Goal: Task Accomplishment & Management: Complete application form

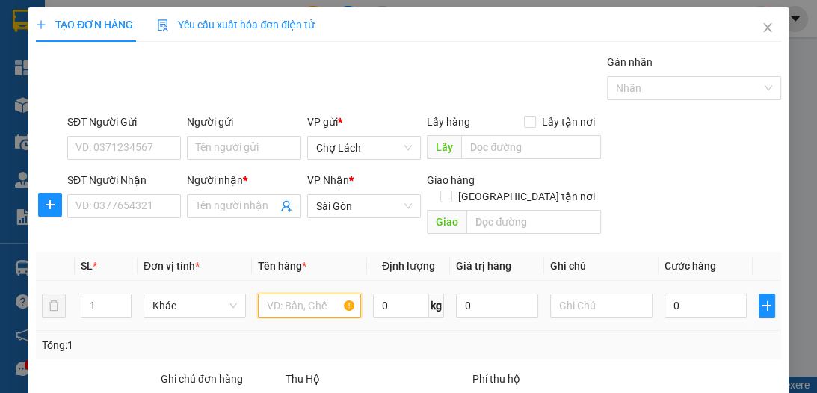
click at [278, 294] on input "text" at bounding box center [309, 306] width 102 height 24
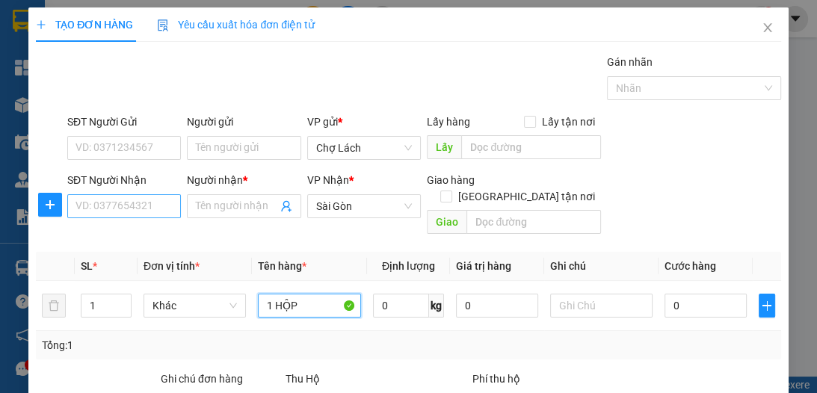
type input "1 HỘP"
click at [160, 208] on input "SĐT Người Nhận" at bounding box center [124, 206] width 114 height 24
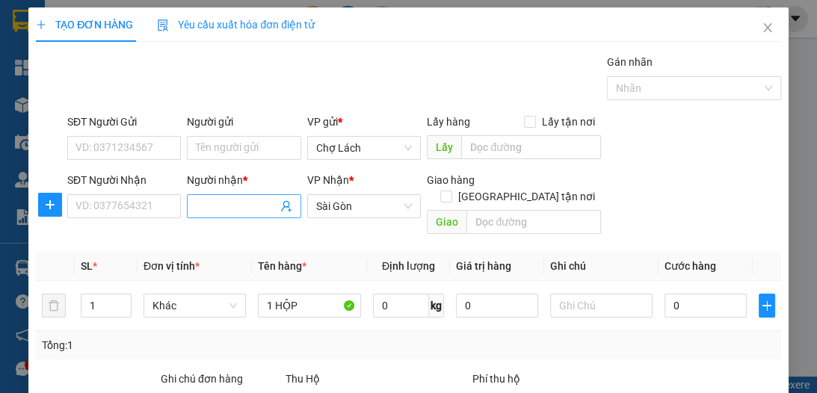
click at [197, 203] on input "Người nhận *" at bounding box center [236, 206] width 81 height 16
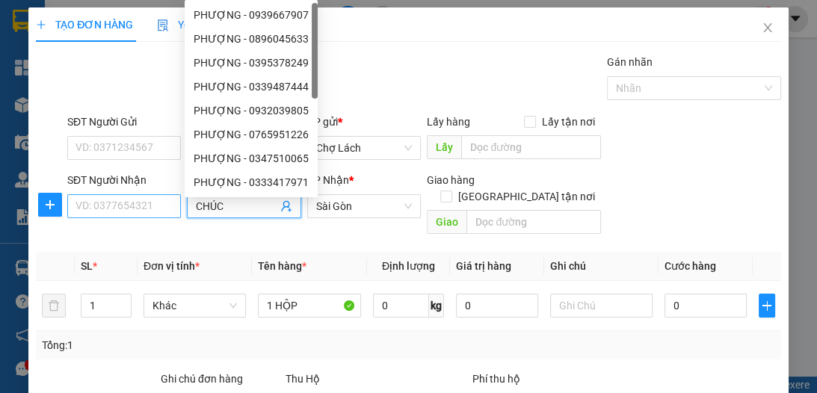
type input "CHÚC"
click at [144, 207] on input "SĐT Người Nhận" at bounding box center [124, 206] width 114 height 24
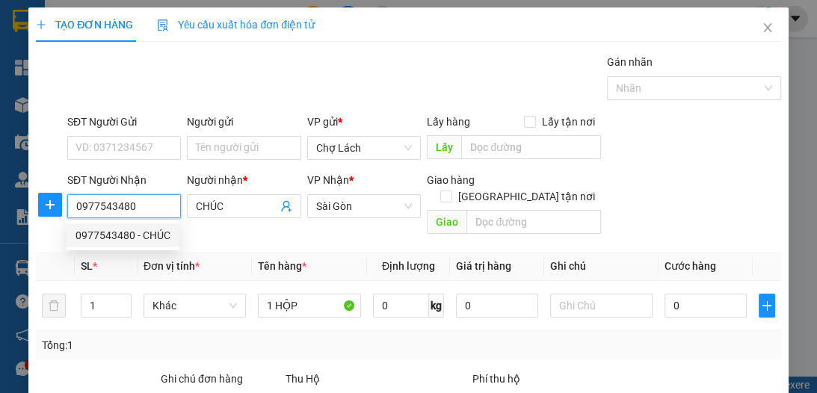
click at [138, 233] on div "0977543480 - CHÚC" at bounding box center [123, 235] width 95 height 16
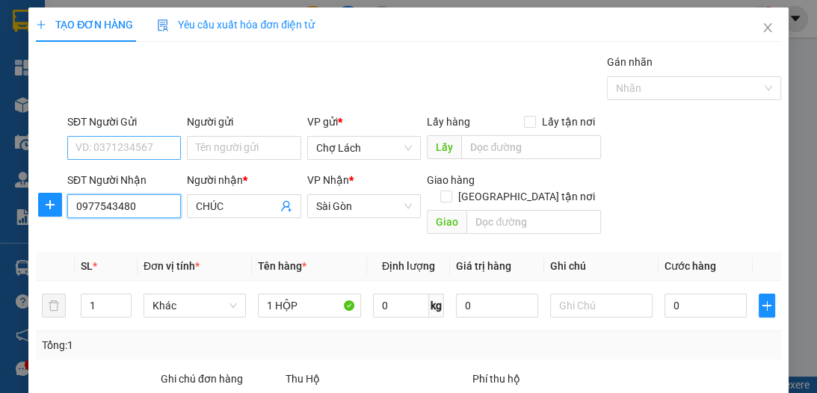
type input "0977543480"
click at [135, 155] on input "SĐT Người Gửi" at bounding box center [124, 148] width 114 height 24
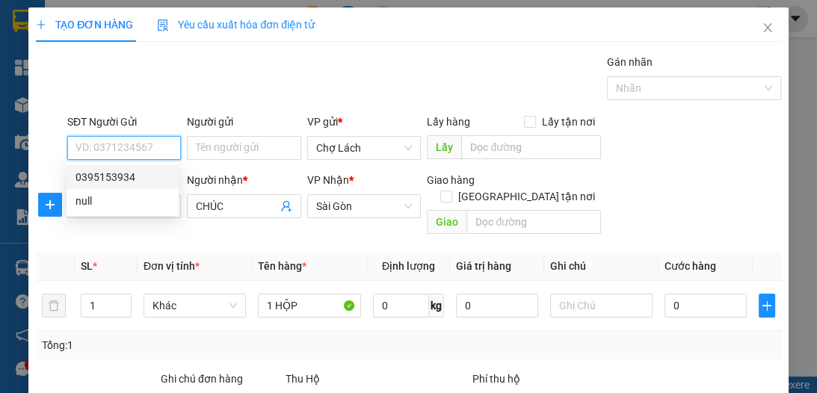
click at [129, 151] on input "SĐT Người Gửi" at bounding box center [124, 148] width 114 height 24
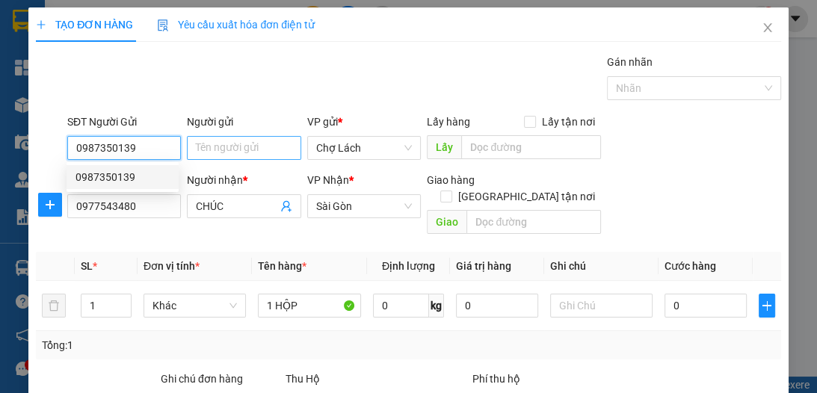
type input "0987350139"
click at [242, 153] on input "Người gửi" at bounding box center [244, 148] width 114 height 24
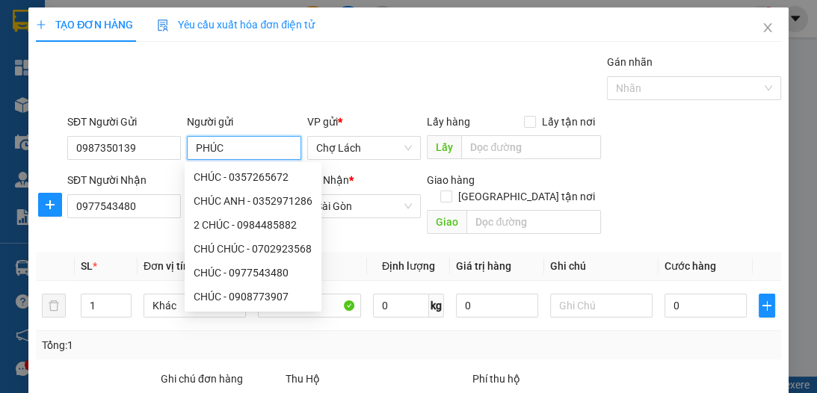
type input "PHÚC"
click at [373, 39] on div "TẠO ĐƠN HÀNG Yêu cầu xuất hóa đơn điện tử" at bounding box center [408, 24] width 745 height 34
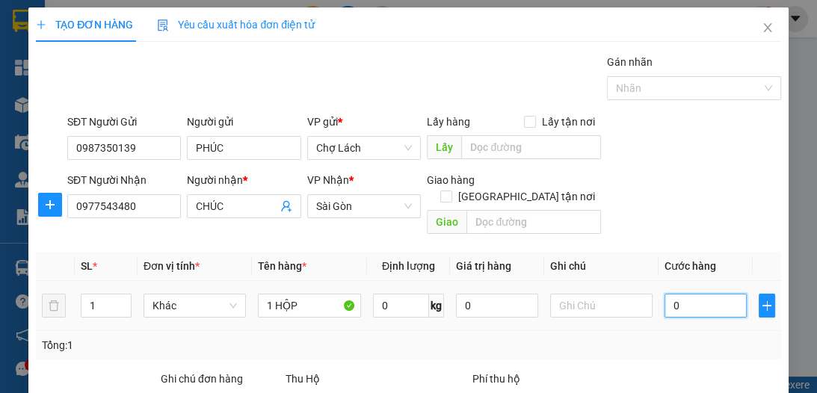
click at [679, 294] on input "0" at bounding box center [706, 306] width 82 height 24
type input "2"
type input "20"
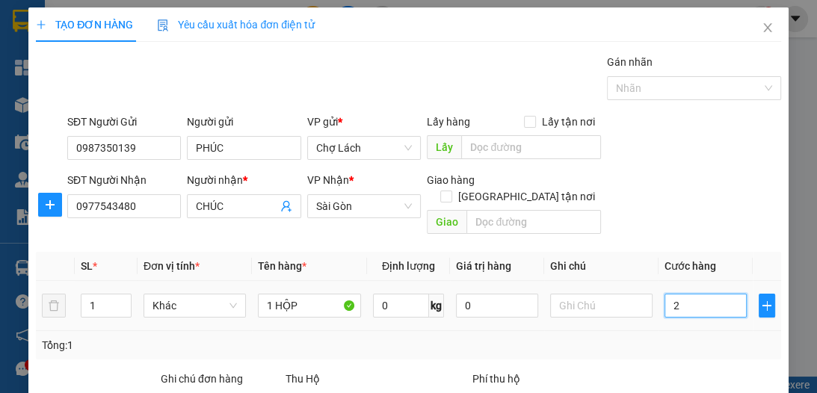
type input "20"
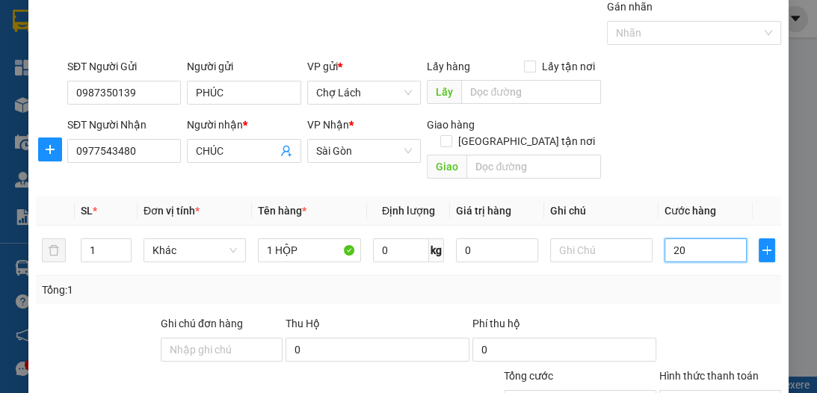
scroll to position [159, 0]
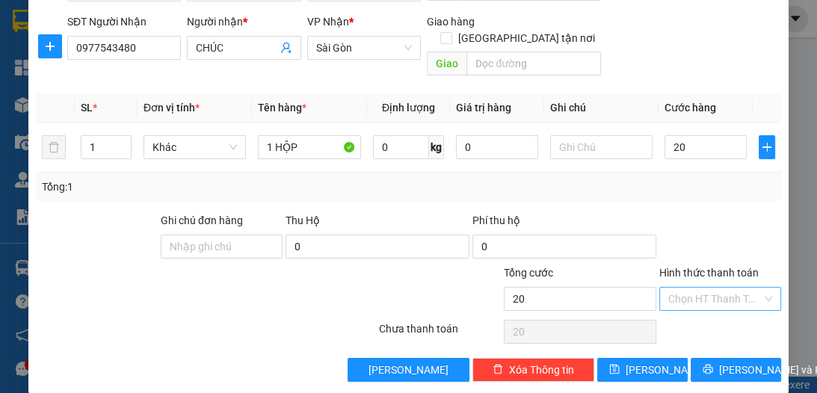
click at [694, 268] on div "Hình thức thanh toán" at bounding box center [720, 276] width 122 height 22
type input "20.000"
click at [695, 288] on input "Hình thức thanh toán" at bounding box center [714, 299] width 93 height 22
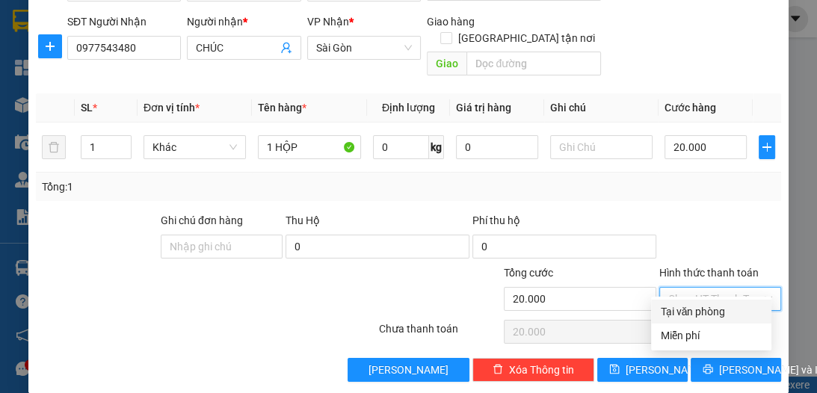
click at [698, 304] on div "Tại văn phòng" at bounding box center [711, 312] width 102 height 16
type input "0"
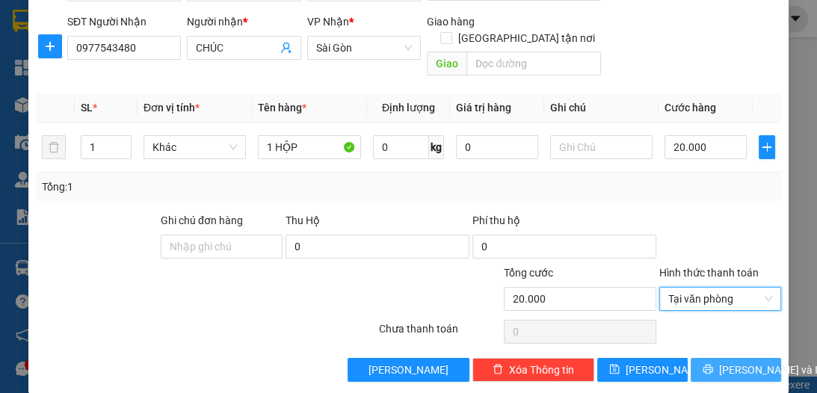
click at [729, 362] on span "[PERSON_NAME] và In" at bounding box center [771, 370] width 105 height 16
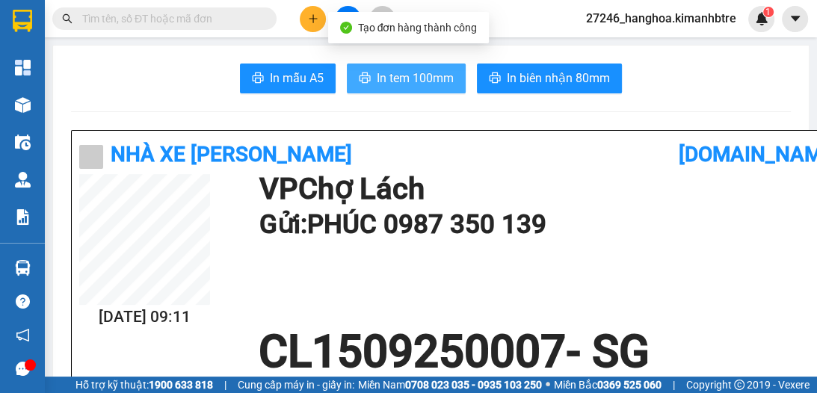
click at [418, 79] on span "In tem 100mm" at bounding box center [415, 78] width 77 height 19
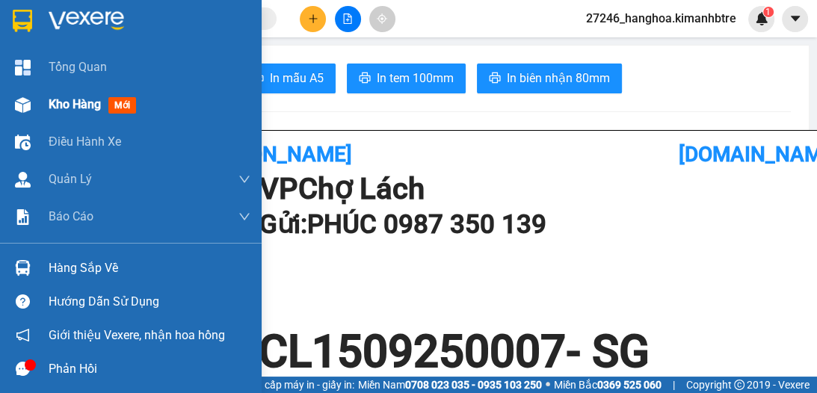
click at [83, 111] on span "Kho hàng" at bounding box center [75, 104] width 52 height 14
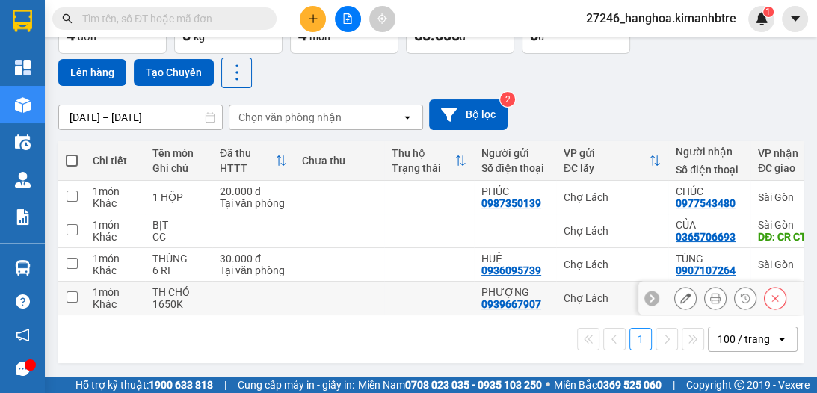
scroll to position [108, 0]
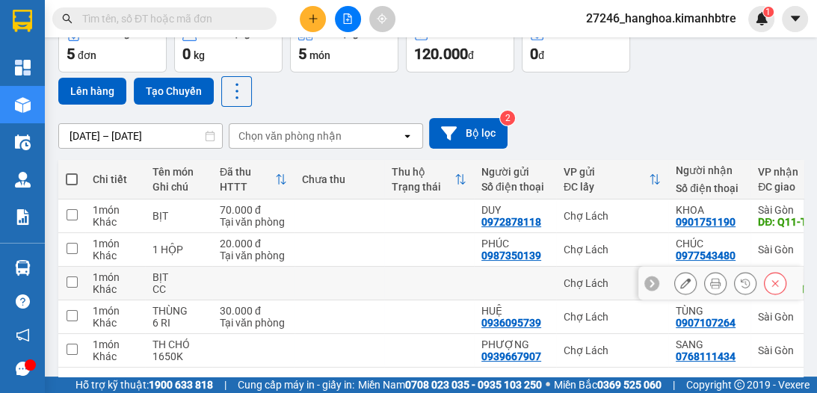
scroll to position [99, 0]
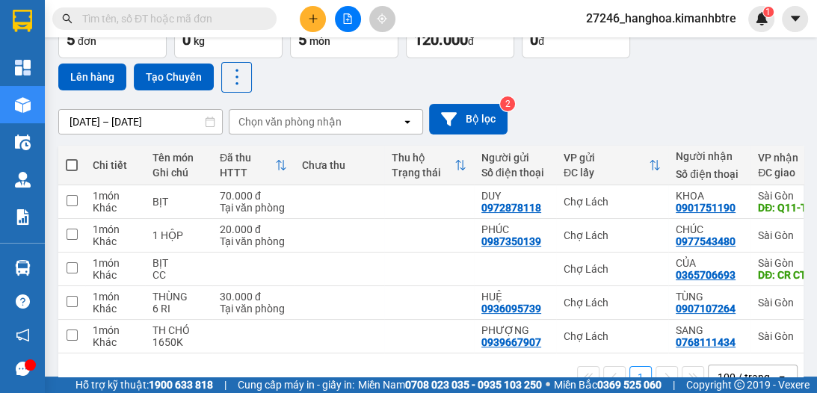
click at [341, 23] on button at bounding box center [348, 19] width 26 height 26
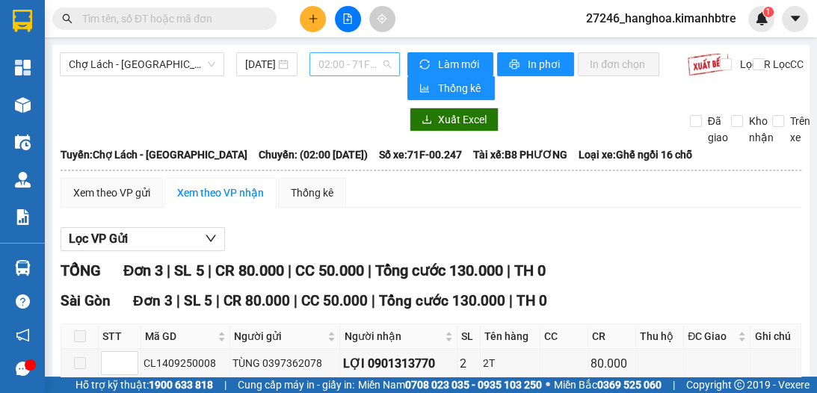
click at [335, 68] on span "02:00 - 71F-00.247" at bounding box center [355, 64] width 73 height 22
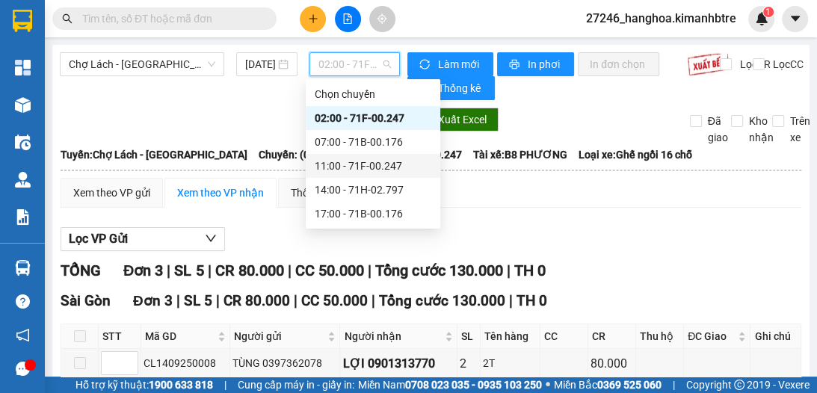
click at [333, 168] on div "11:00 - 71F-00.247" at bounding box center [373, 166] width 117 height 16
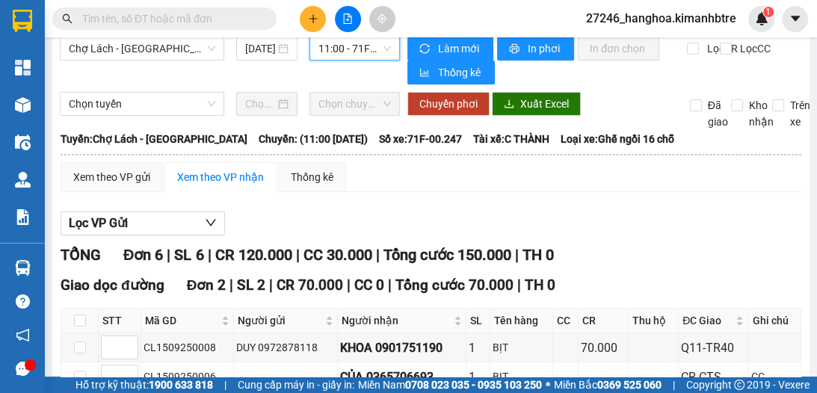
scroll to position [14, 0]
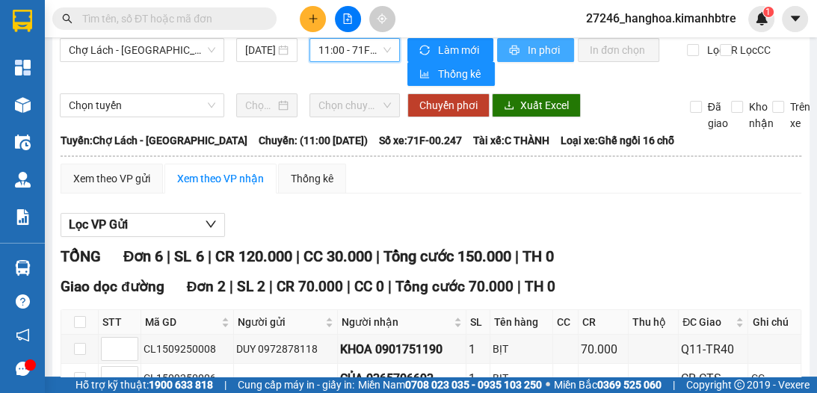
click at [541, 47] on span "In phơi" at bounding box center [545, 50] width 34 height 16
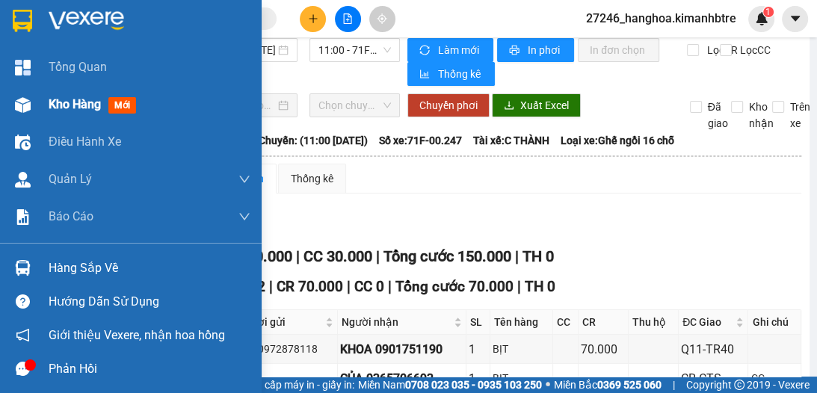
click at [81, 106] on span "Kho hàng" at bounding box center [75, 104] width 52 height 14
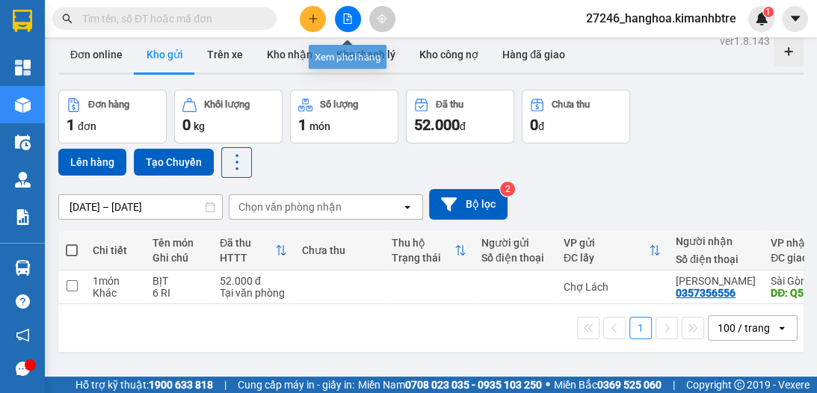
click at [350, 21] on icon "file-add" at bounding box center [347, 18] width 10 height 10
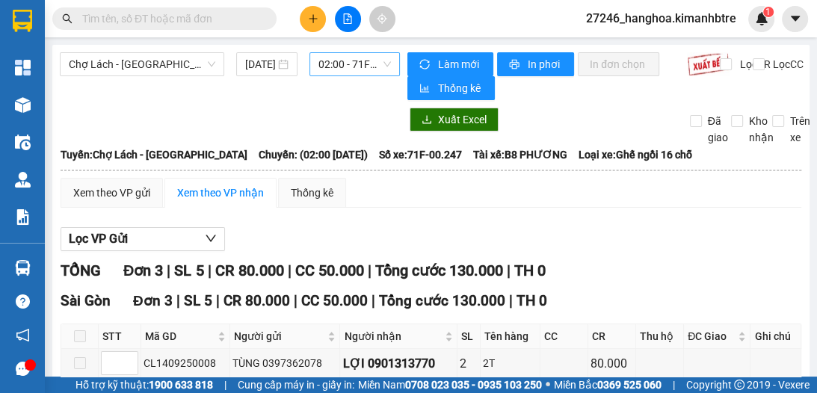
click at [335, 68] on span "02:00 - 71F-00.247" at bounding box center [355, 64] width 73 height 22
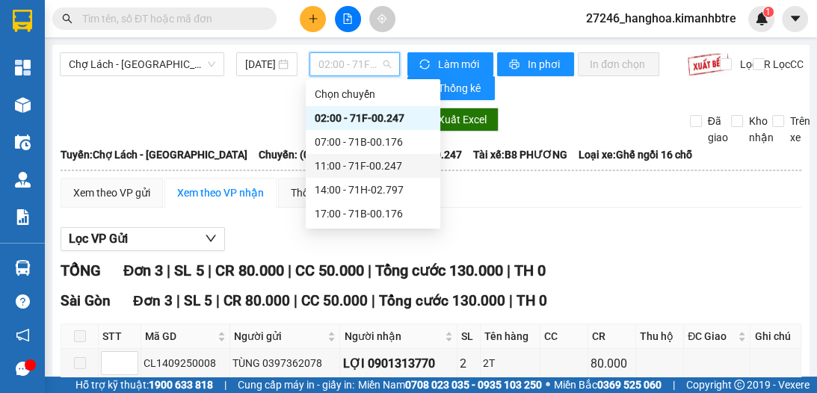
click at [369, 161] on div "11:00 - 71F-00.247" at bounding box center [373, 166] width 117 height 16
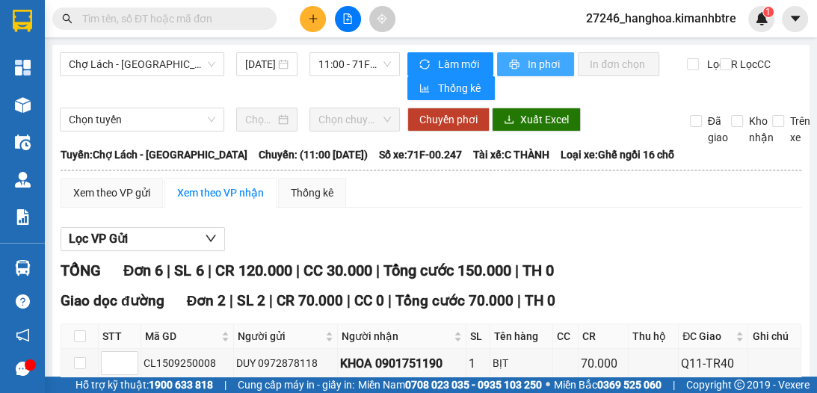
drag, startPoint x: 526, startPoint y: 57, endPoint x: 529, endPoint y: 75, distance: 18.3
click at [528, 57] on span "In phơi" at bounding box center [545, 64] width 34 height 16
